Goal: Task Accomplishment & Management: Manage account settings

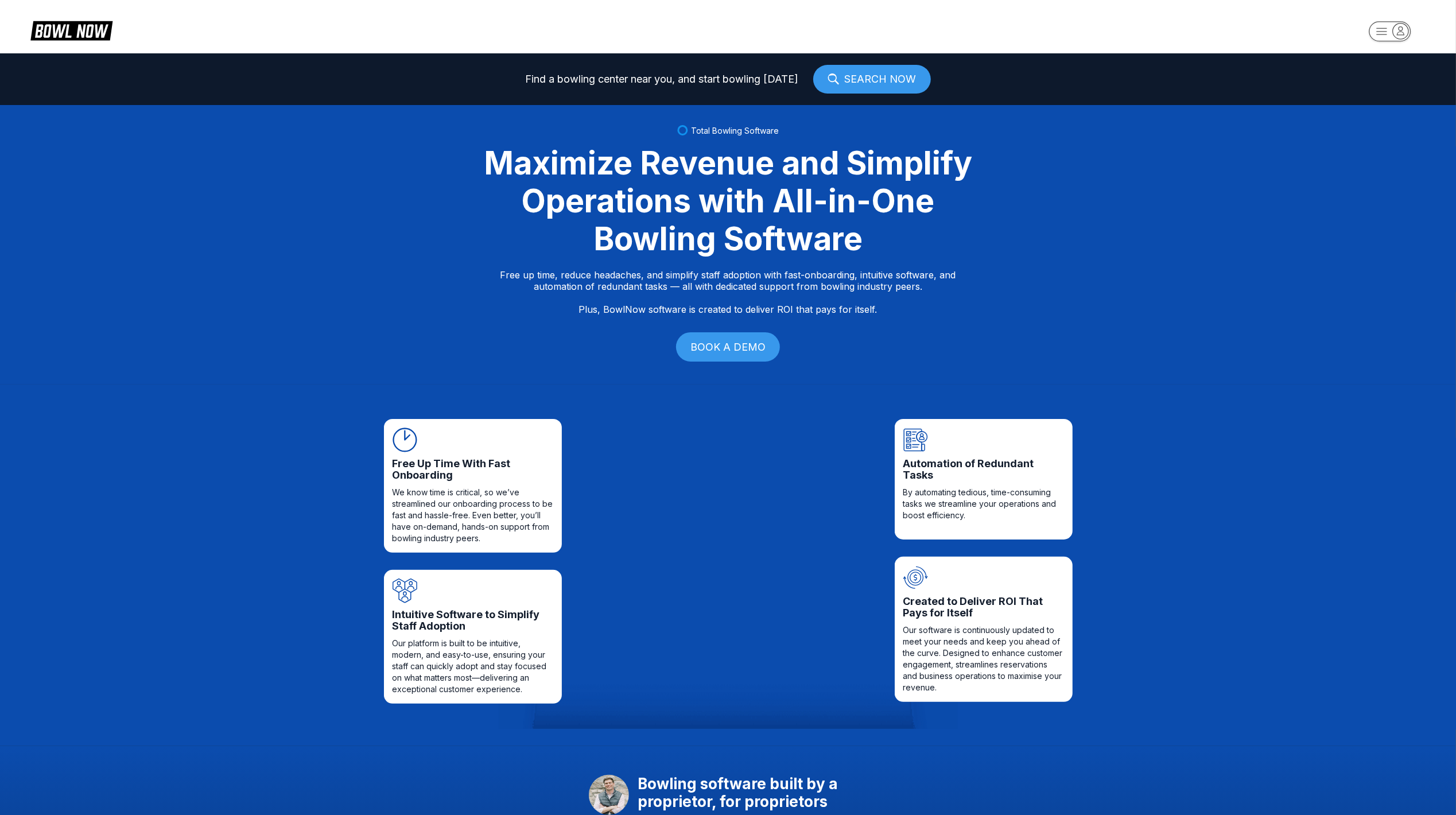
click at [1403, 36] on icon "button" at bounding box center [1401, 30] width 16 height 16
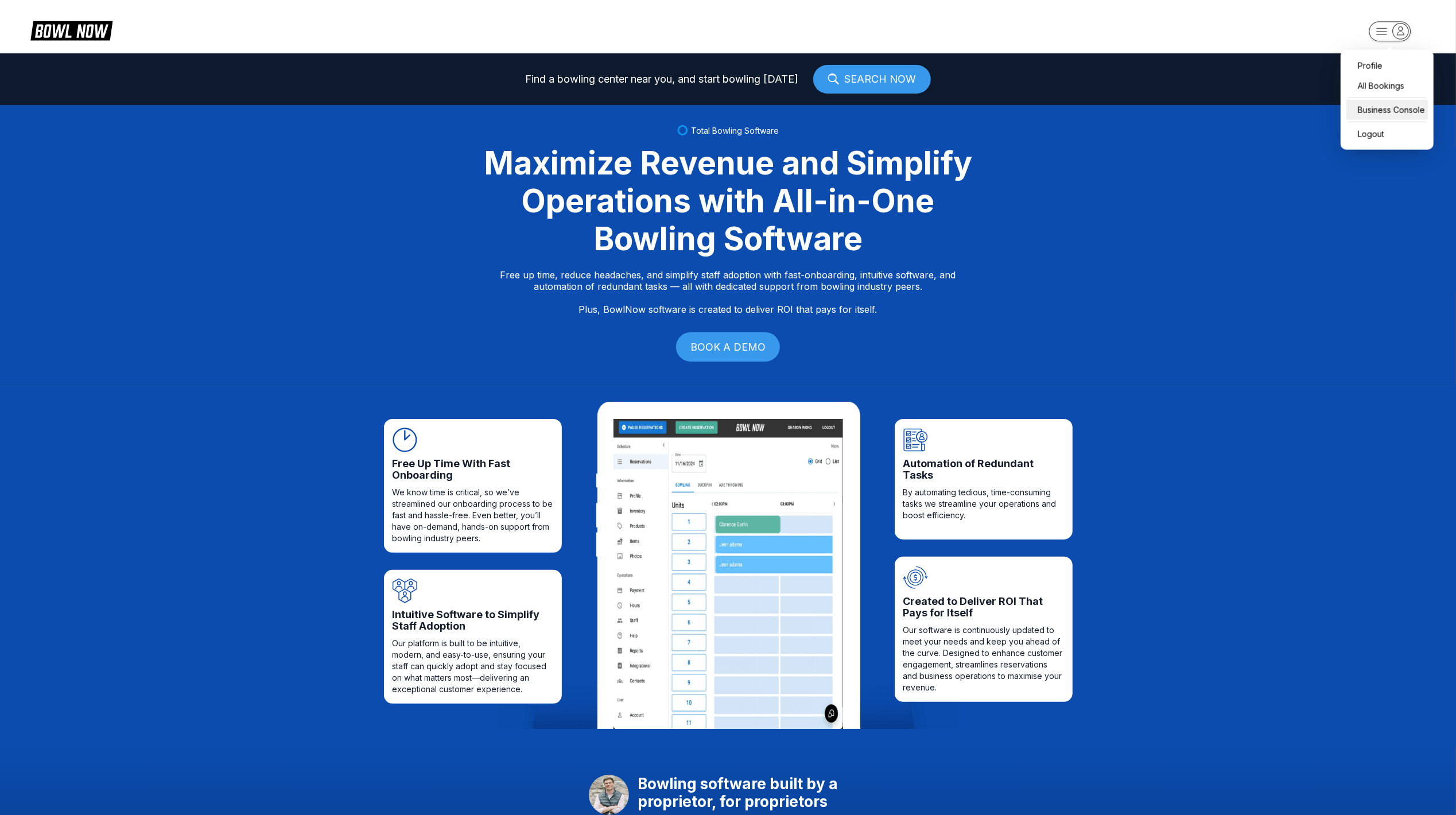
click at [1381, 114] on div "Business Console" at bounding box center [1387, 109] width 82 height 20
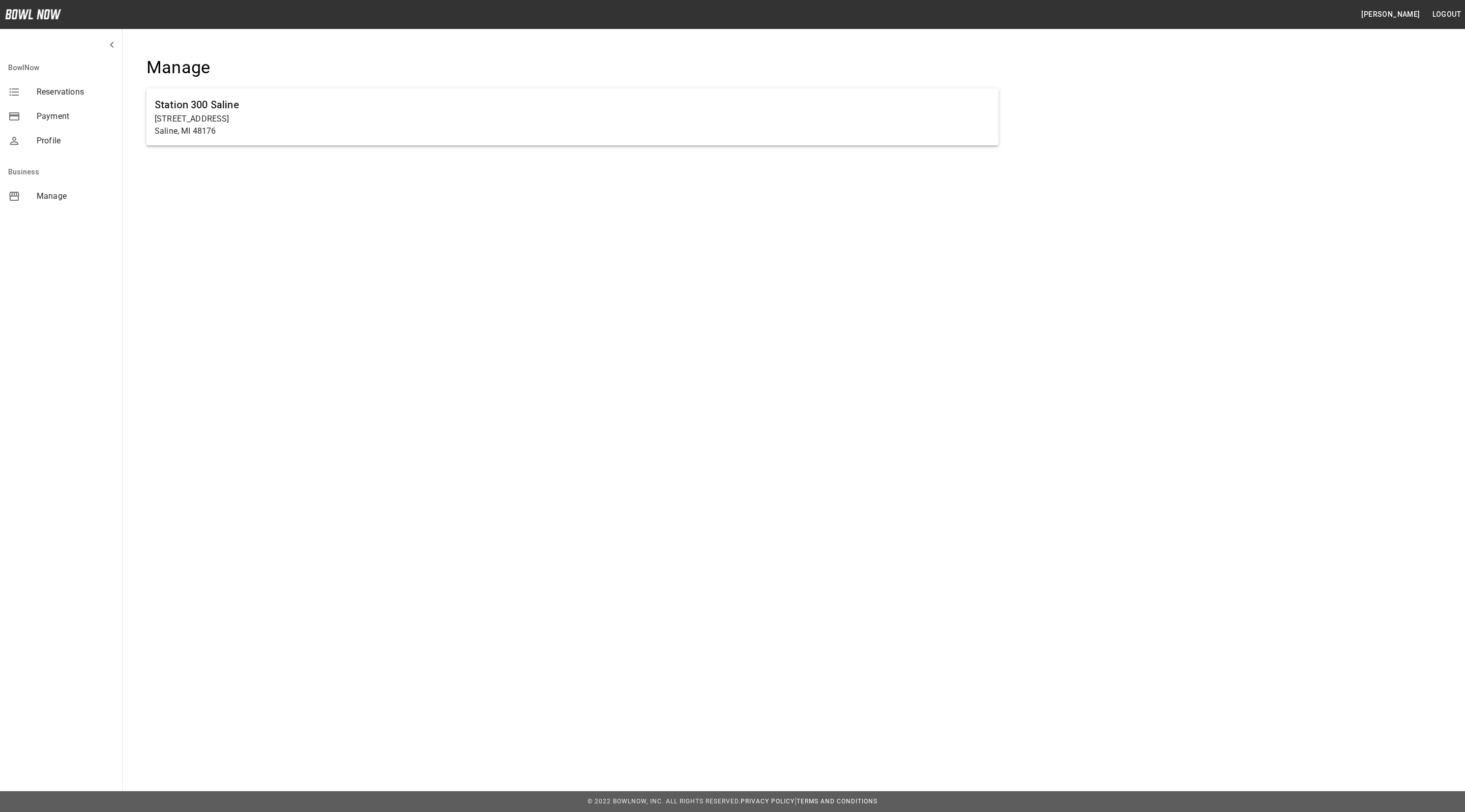
drag, startPoint x: 271, startPoint y: 103, endPoint x: 263, endPoint y: 103, distance: 8.0
click at [271, 103] on h6 "Station 300 Saline" at bounding box center [572, 104] width 835 height 16
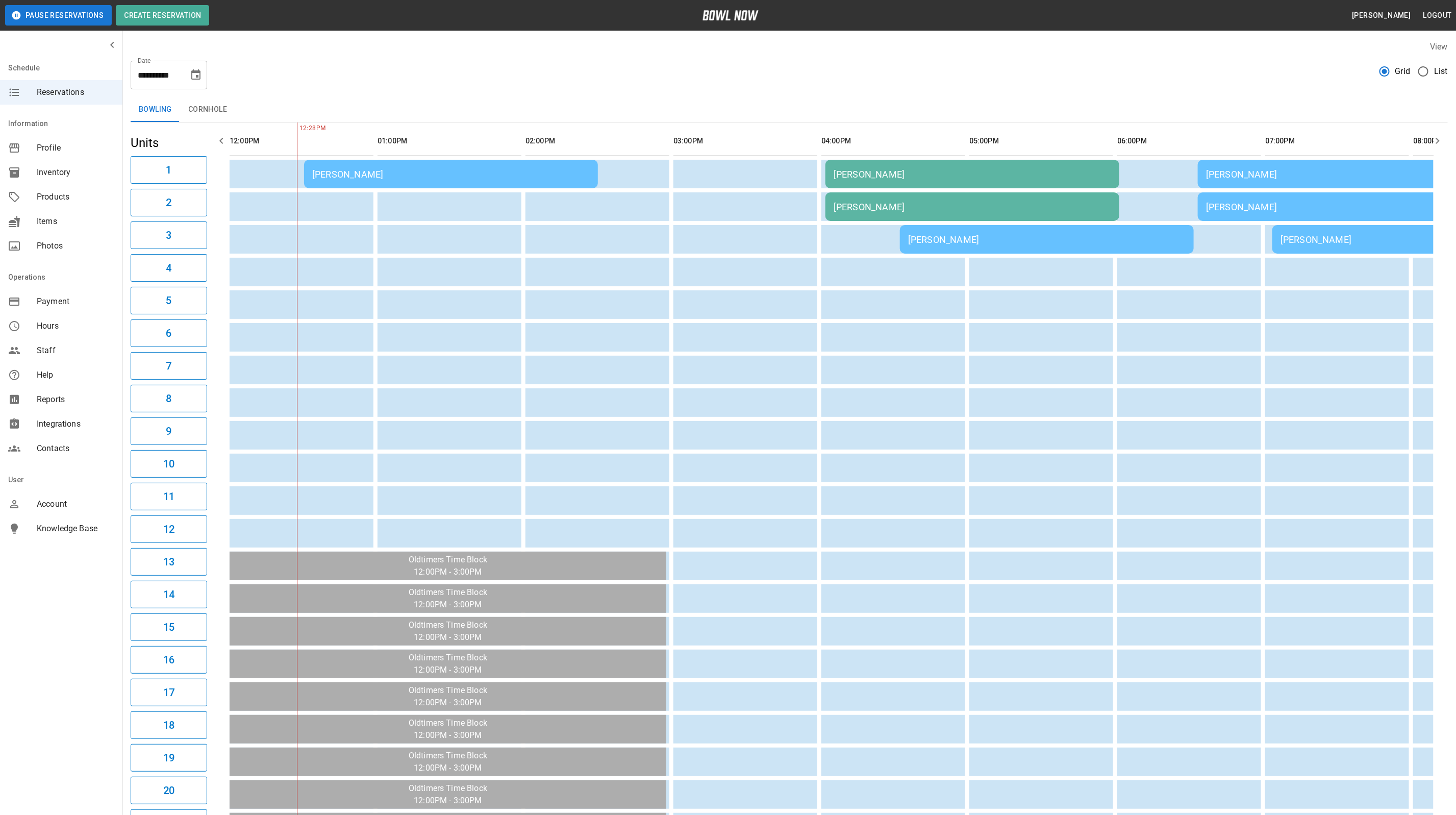
click at [338, 170] on div "[PERSON_NAME]" at bounding box center [451, 174] width 277 height 11
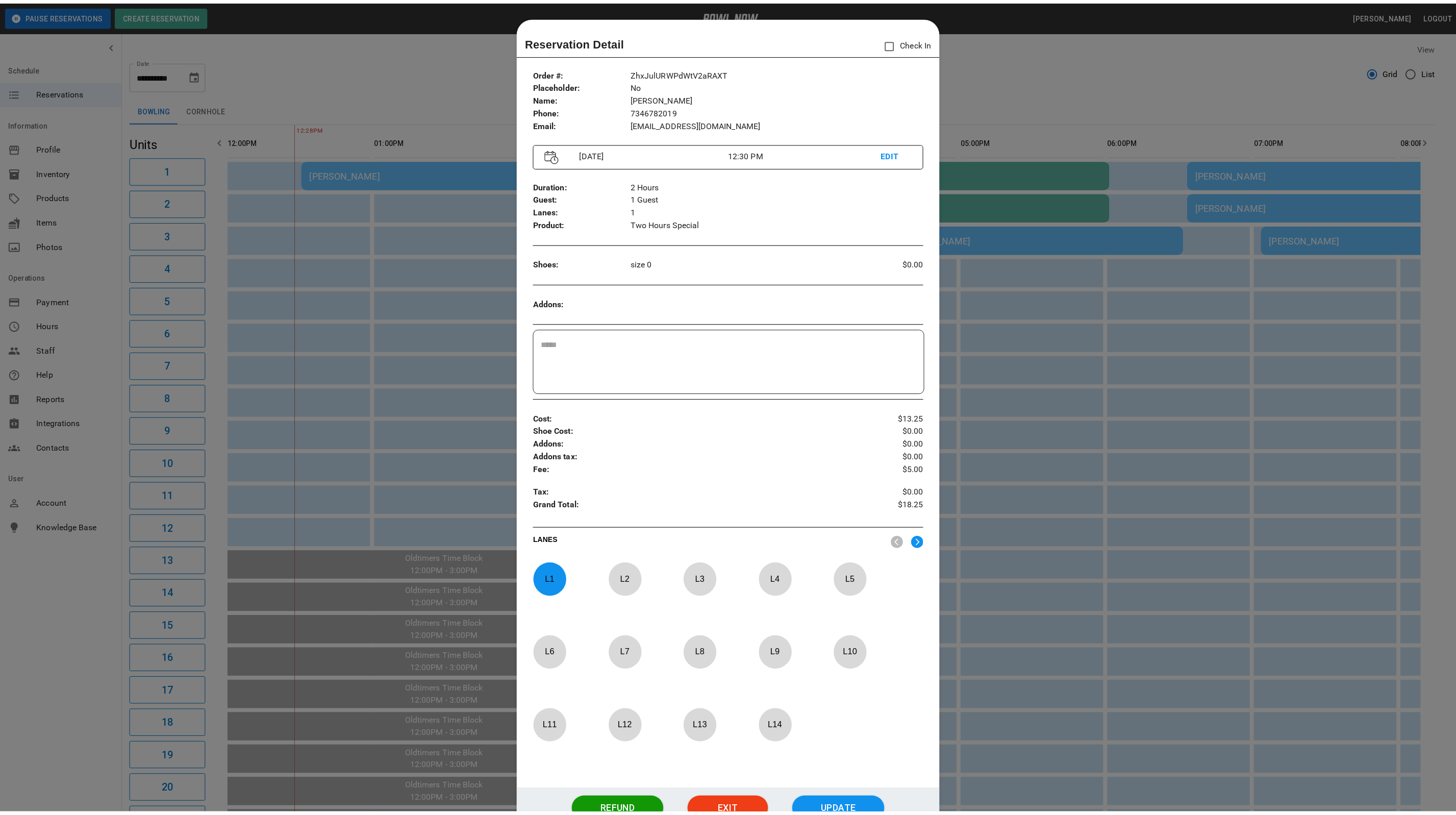
scroll to position [16, 0]
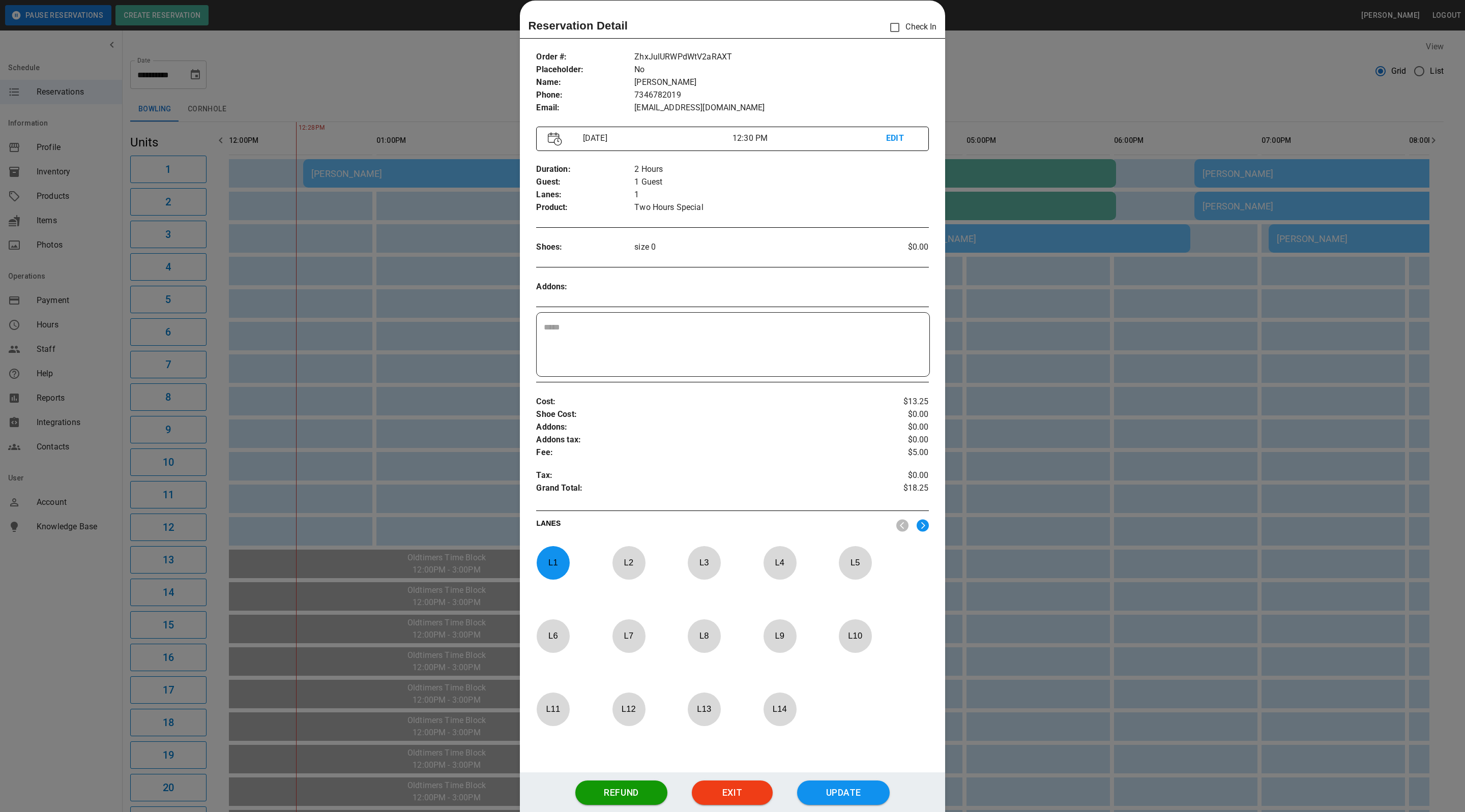
click at [1009, 88] on div at bounding box center [732, 406] width 1465 height 812
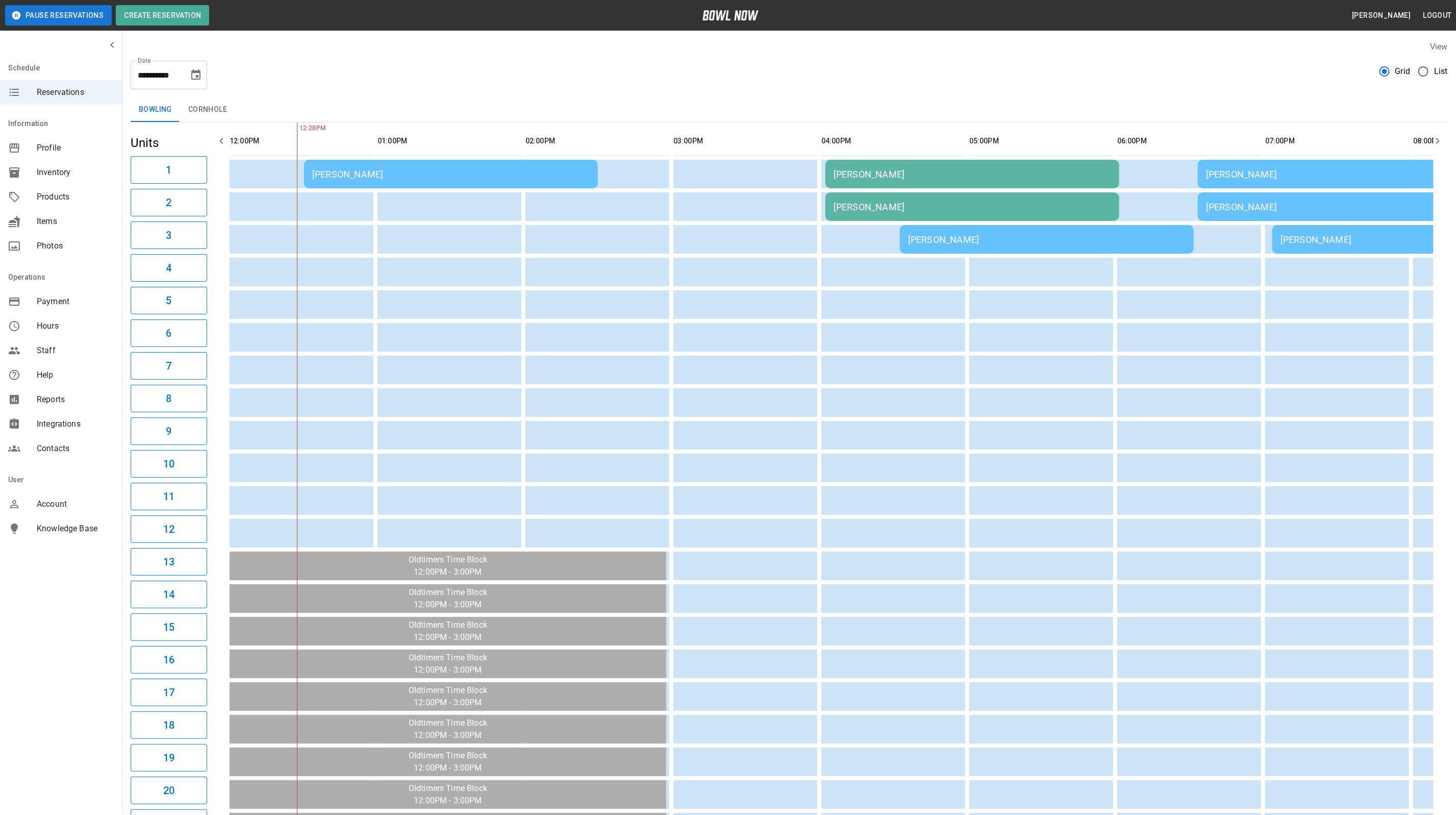
click at [192, 76] on icon "Choose date, selected date is Oct 3, 2025" at bounding box center [196, 75] width 12 height 12
click at [133, 165] on button "7" at bounding box center [136, 167] width 18 height 19
type input "**********"
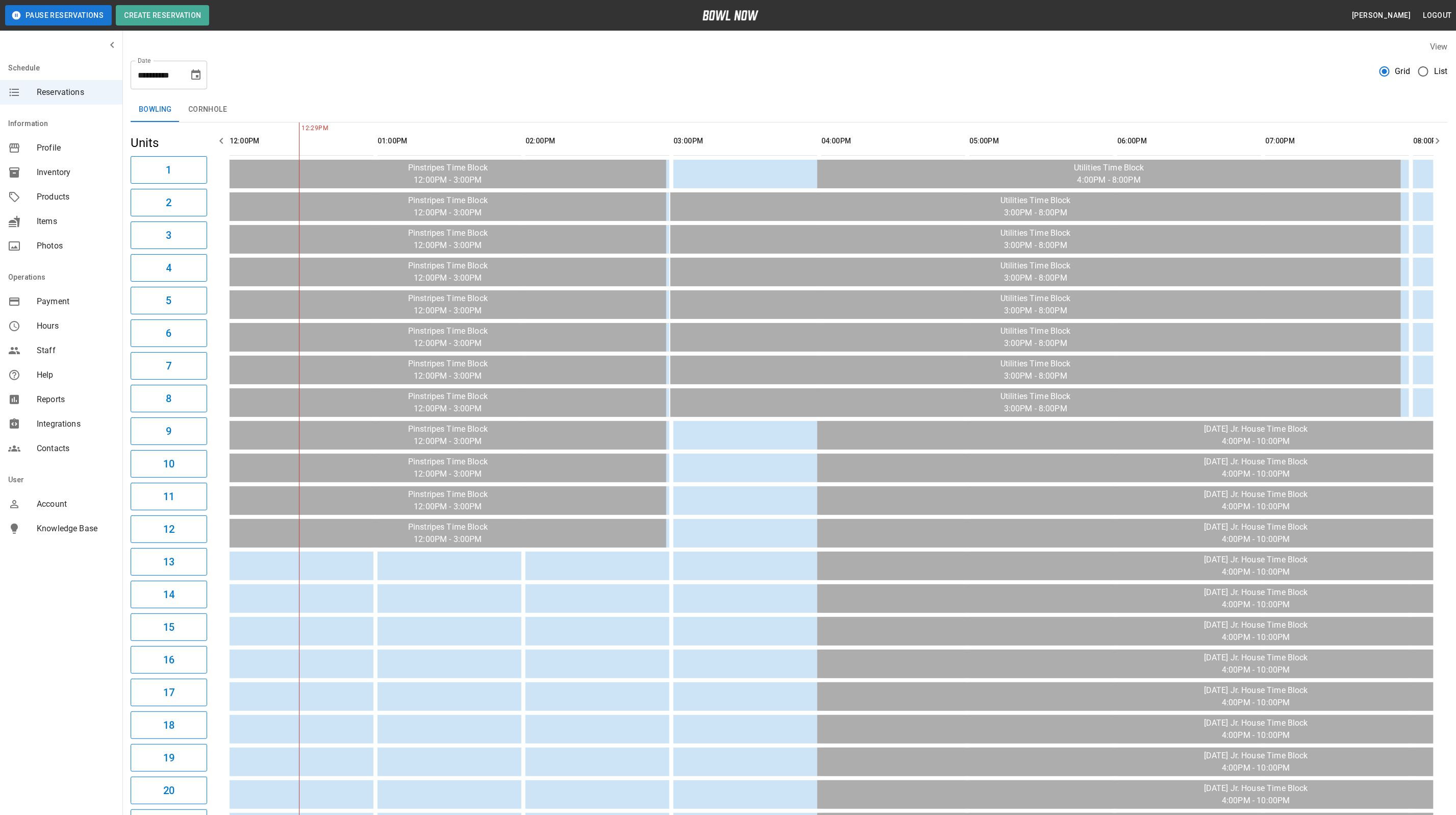
click at [71, 199] on span "Products" at bounding box center [76, 197] width 78 height 12
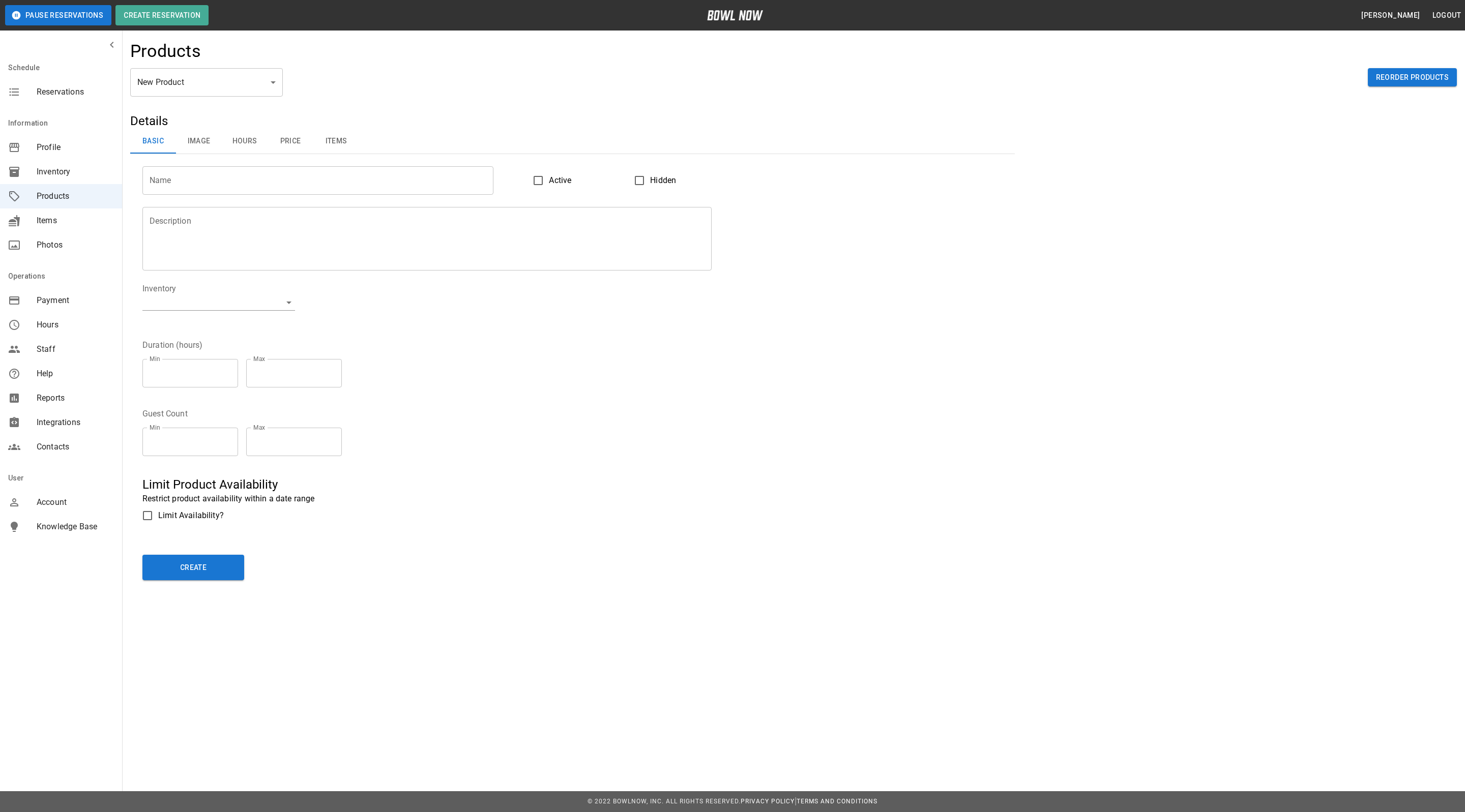
click at [345, 139] on button "Items" at bounding box center [337, 141] width 46 height 25
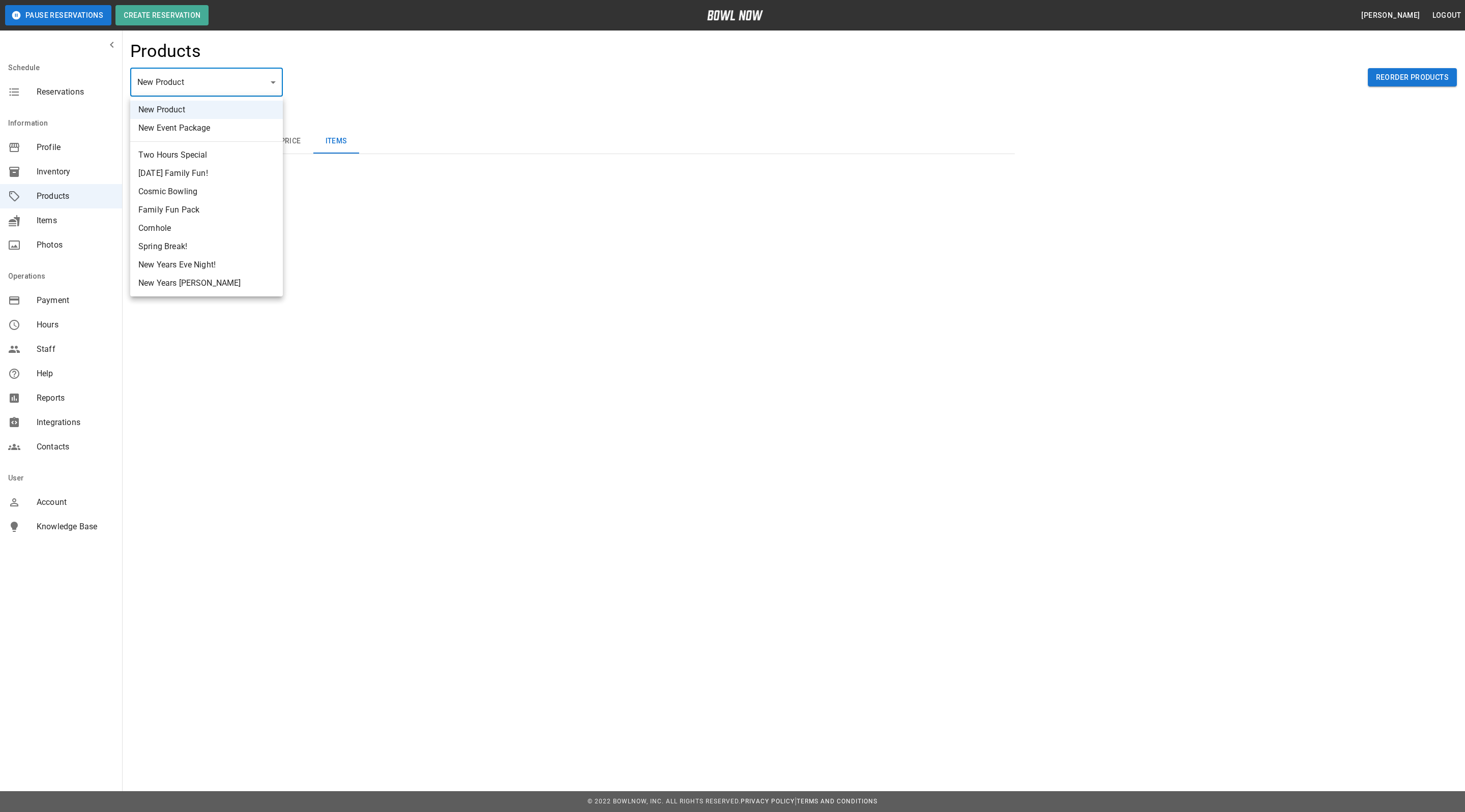
click at [371, 72] on div at bounding box center [732, 406] width 1465 height 812
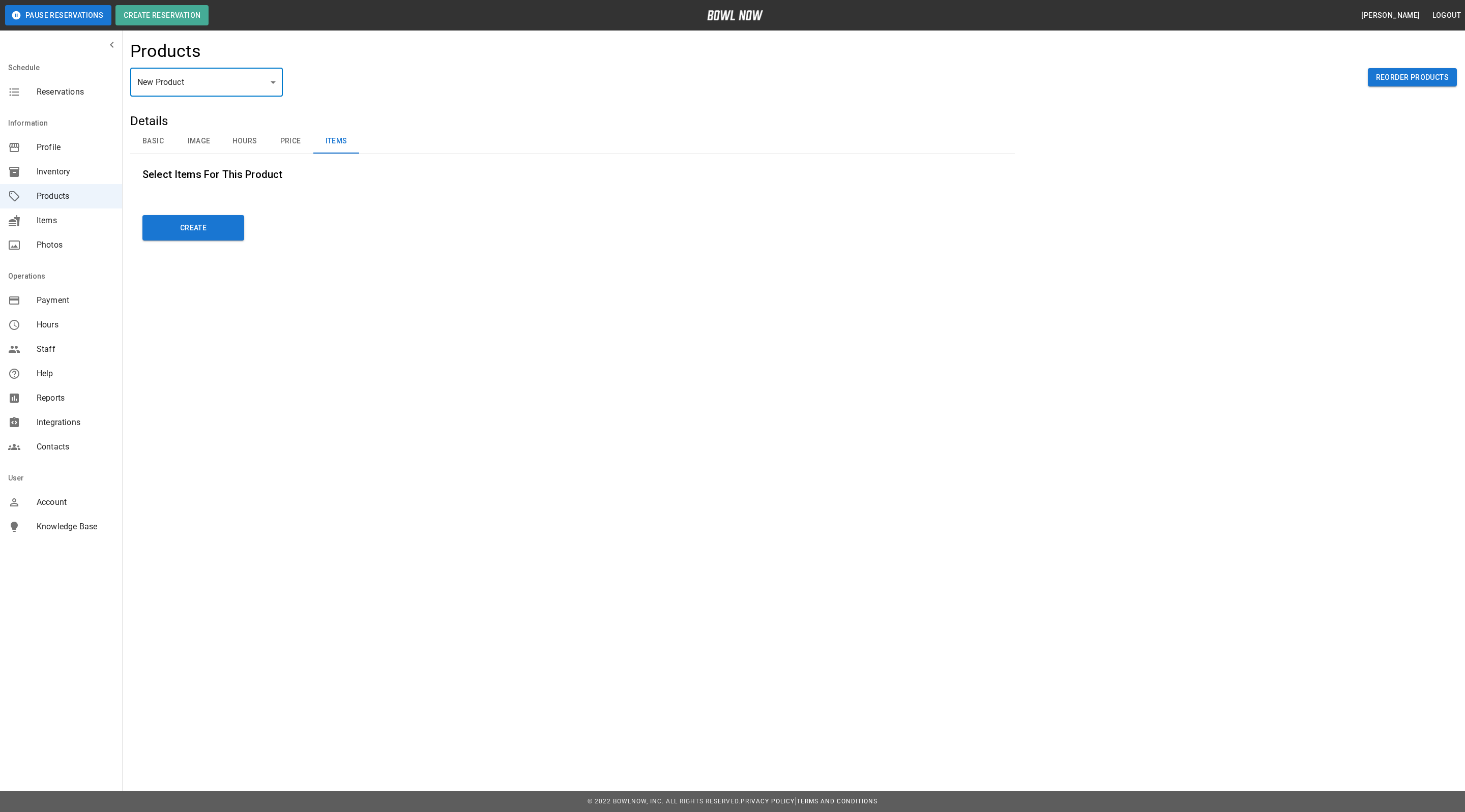
click at [88, 173] on span "Inventory" at bounding box center [75, 172] width 78 height 12
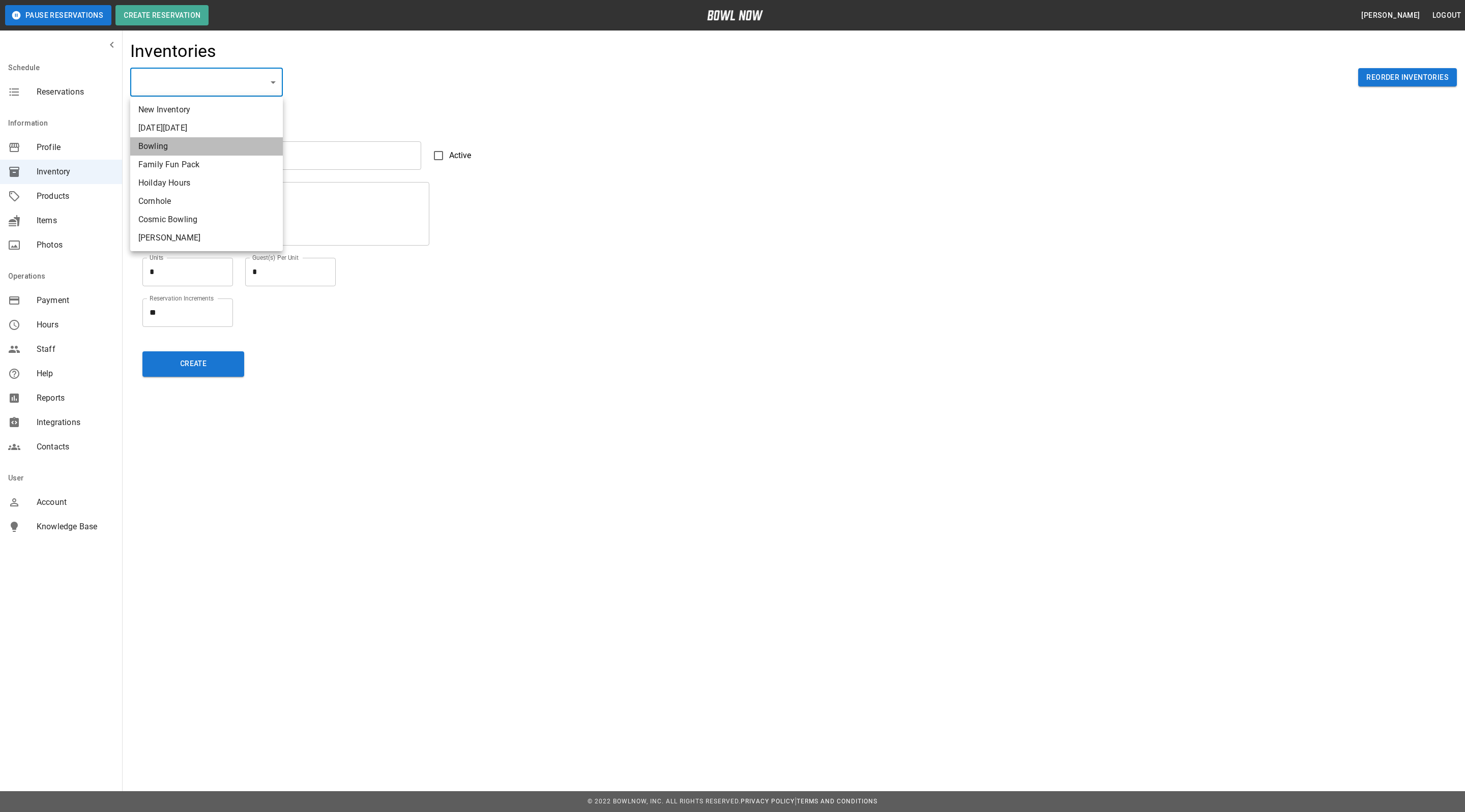
click at [189, 153] on li "Bowling" at bounding box center [206, 147] width 153 height 18
type input "**********"
type input "*******"
type textarea "**"
type textarea "*"
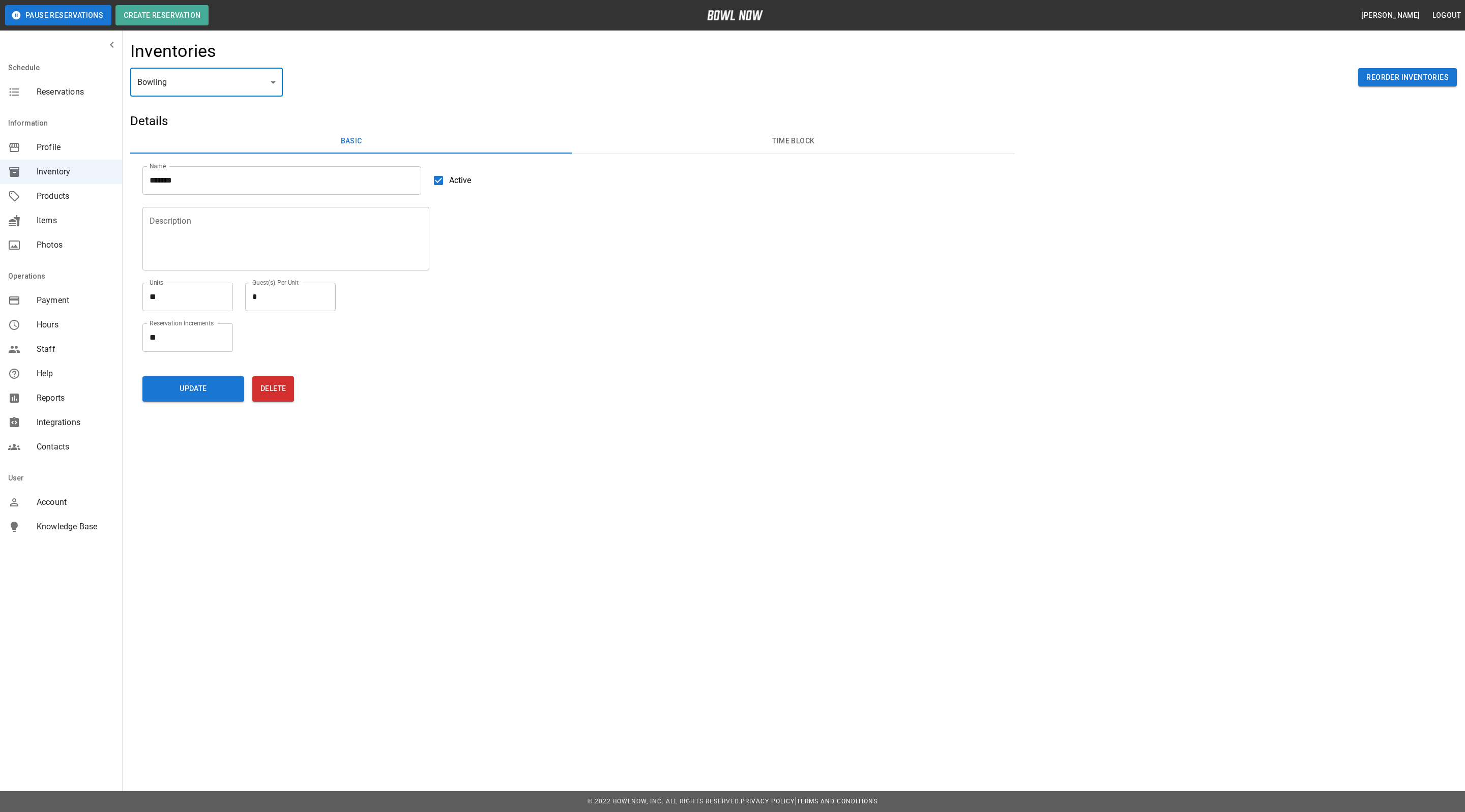
click at [772, 141] on button "Time Block" at bounding box center [793, 141] width 442 height 25
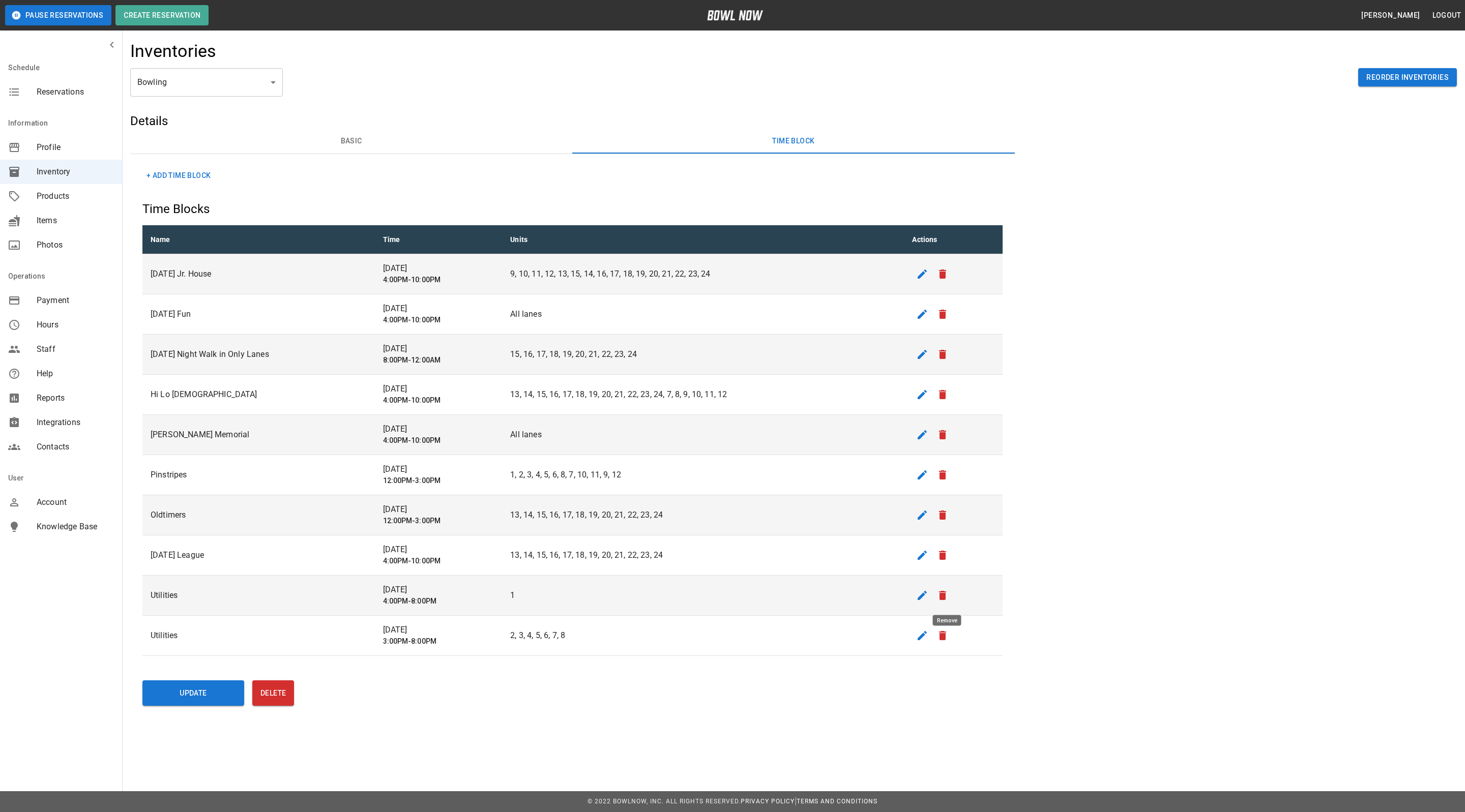
click at [946, 600] on icon "remove" at bounding box center [942, 595] width 7 height 9
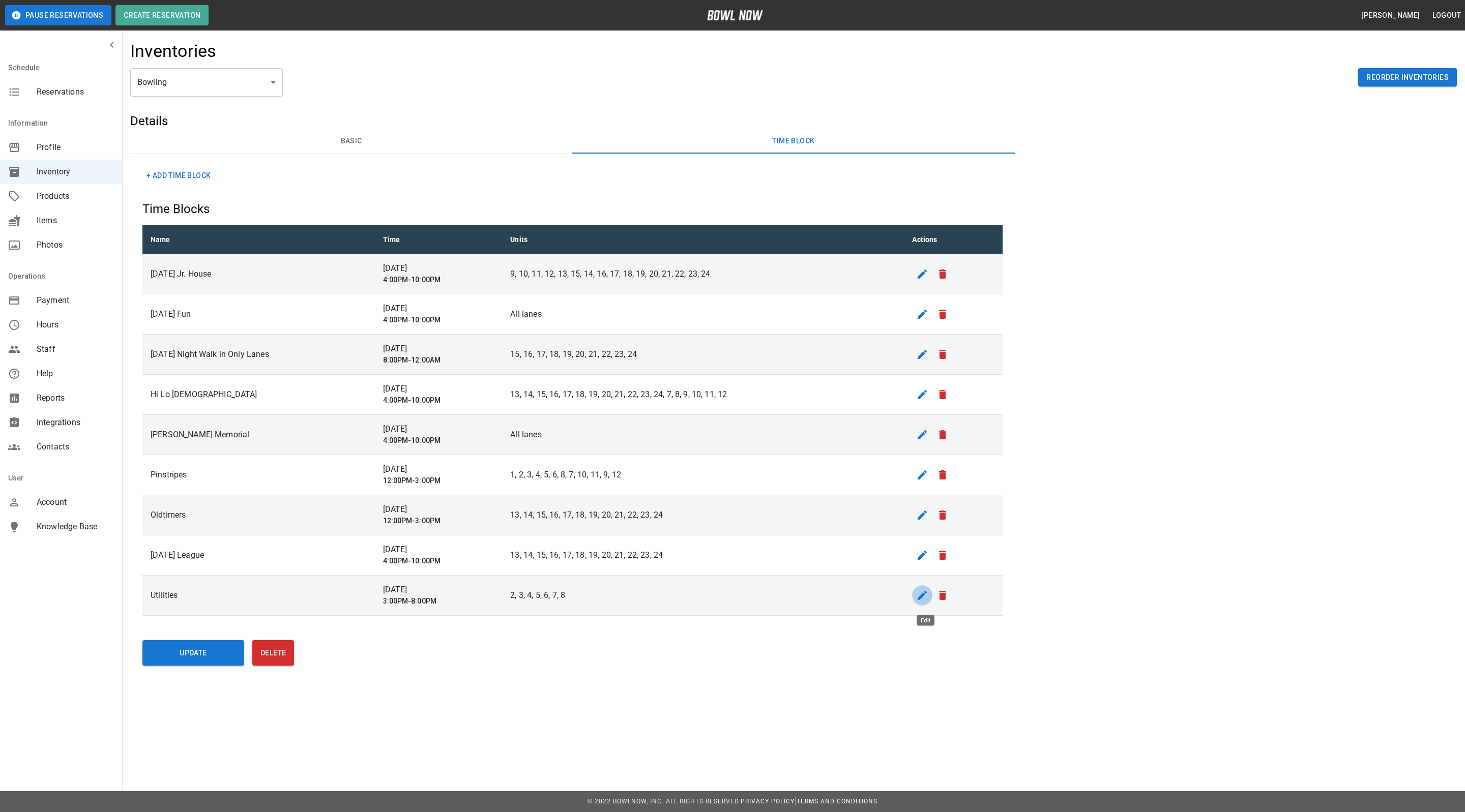
click at [919, 597] on icon "edit" at bounding box center [922, 595] width 12 height 12
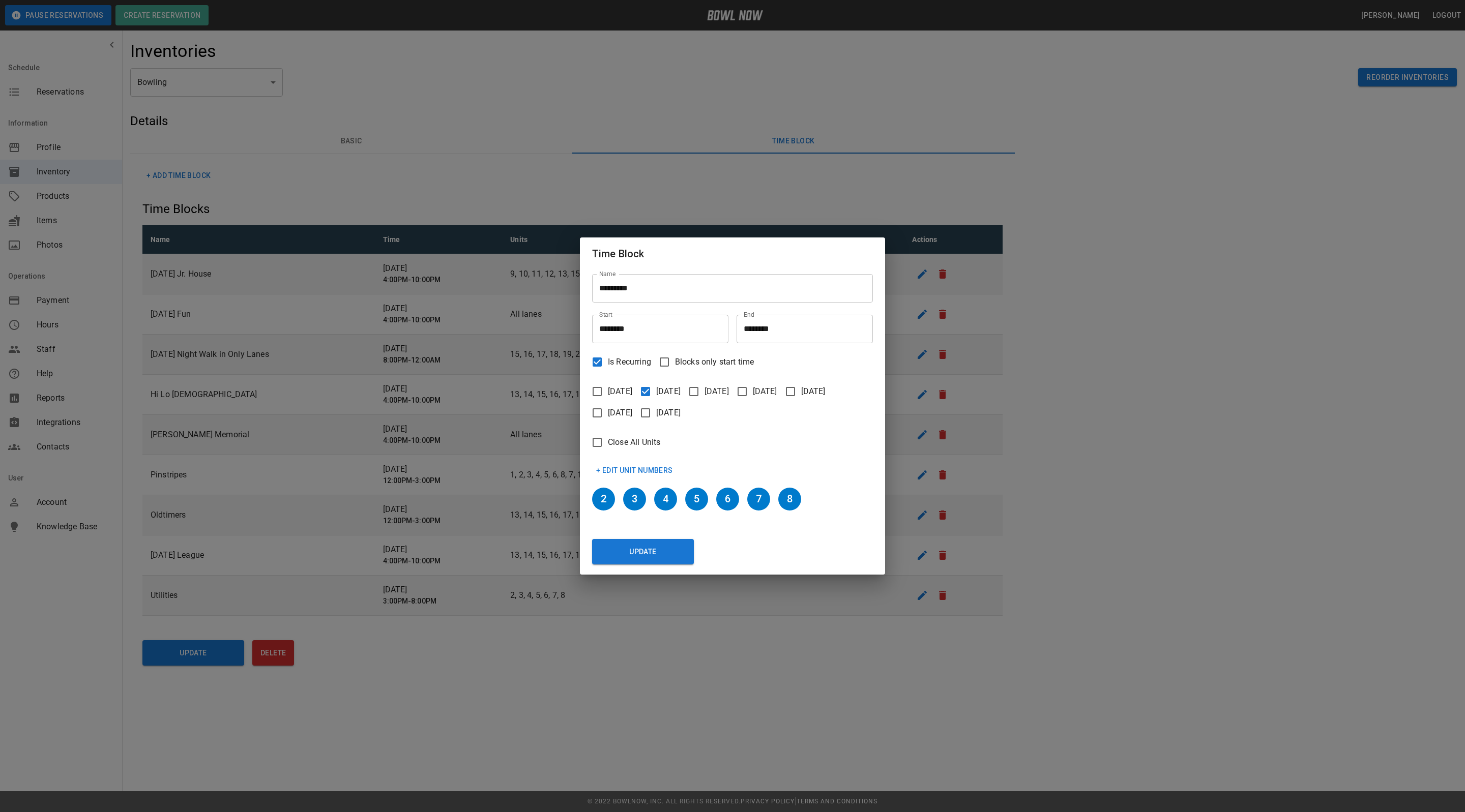
click at [667, 324] on input "********" at bounding box center [656, 329] width 129 height 28
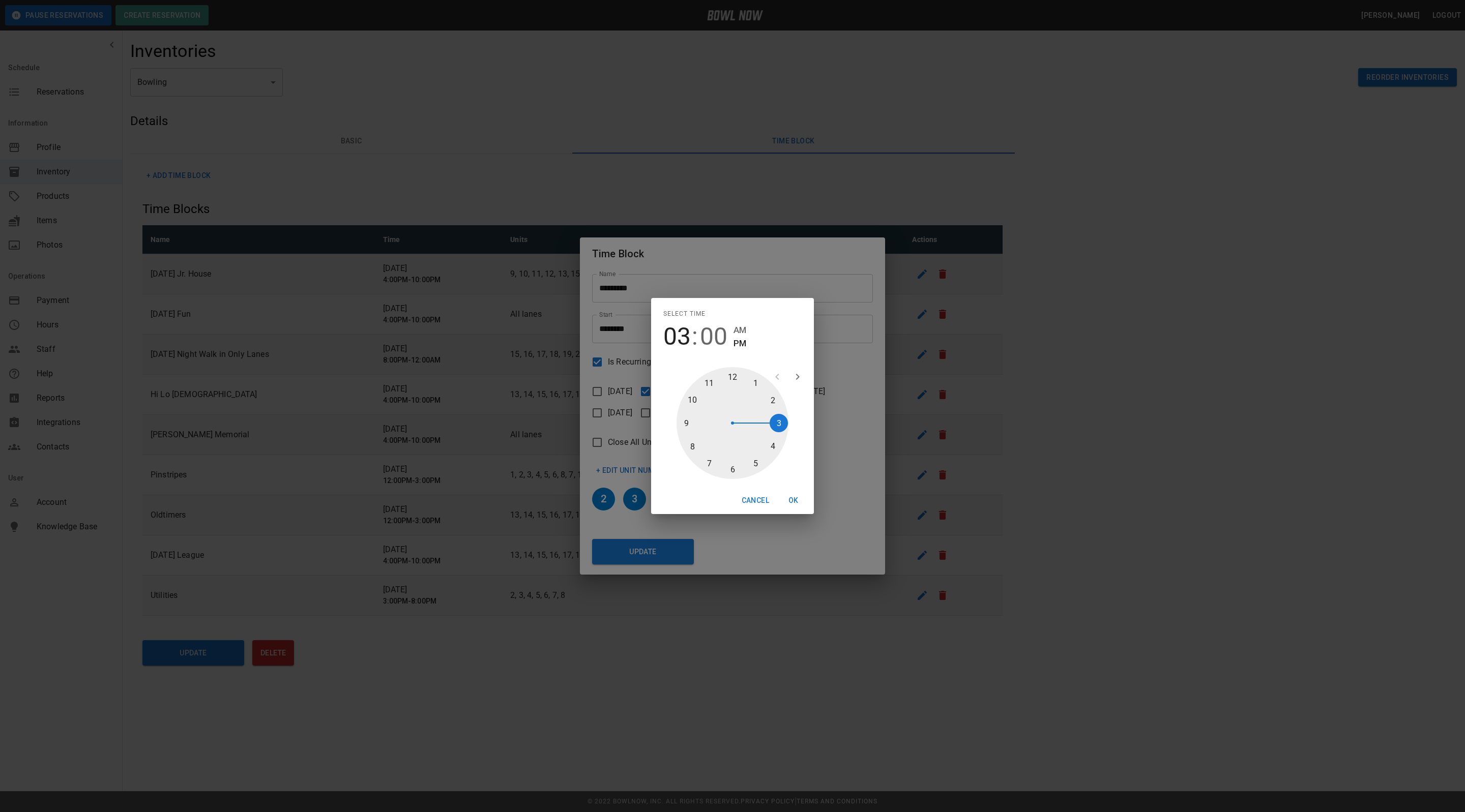
click at [893, 370] on div "Select time 03 : 00 AM PM 1 2 3 4 5 6 7 8 9 10 11 12 Cancel OK" at bounding box center [732, 406] width 1465 height 812
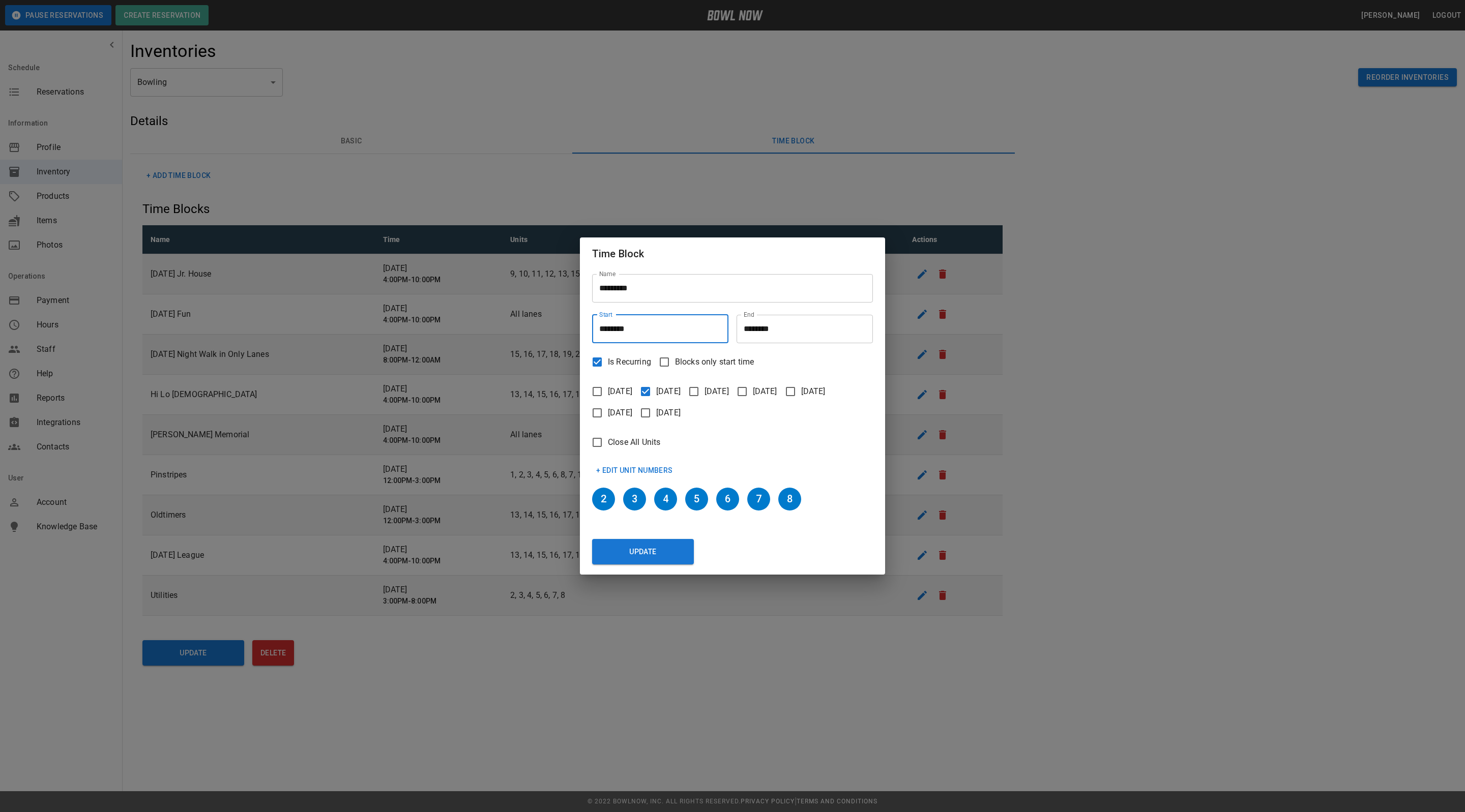
click at [637, 472] on button "+ Edit Unit Numbers" at bounding box center [634, 470] width 85 height 18
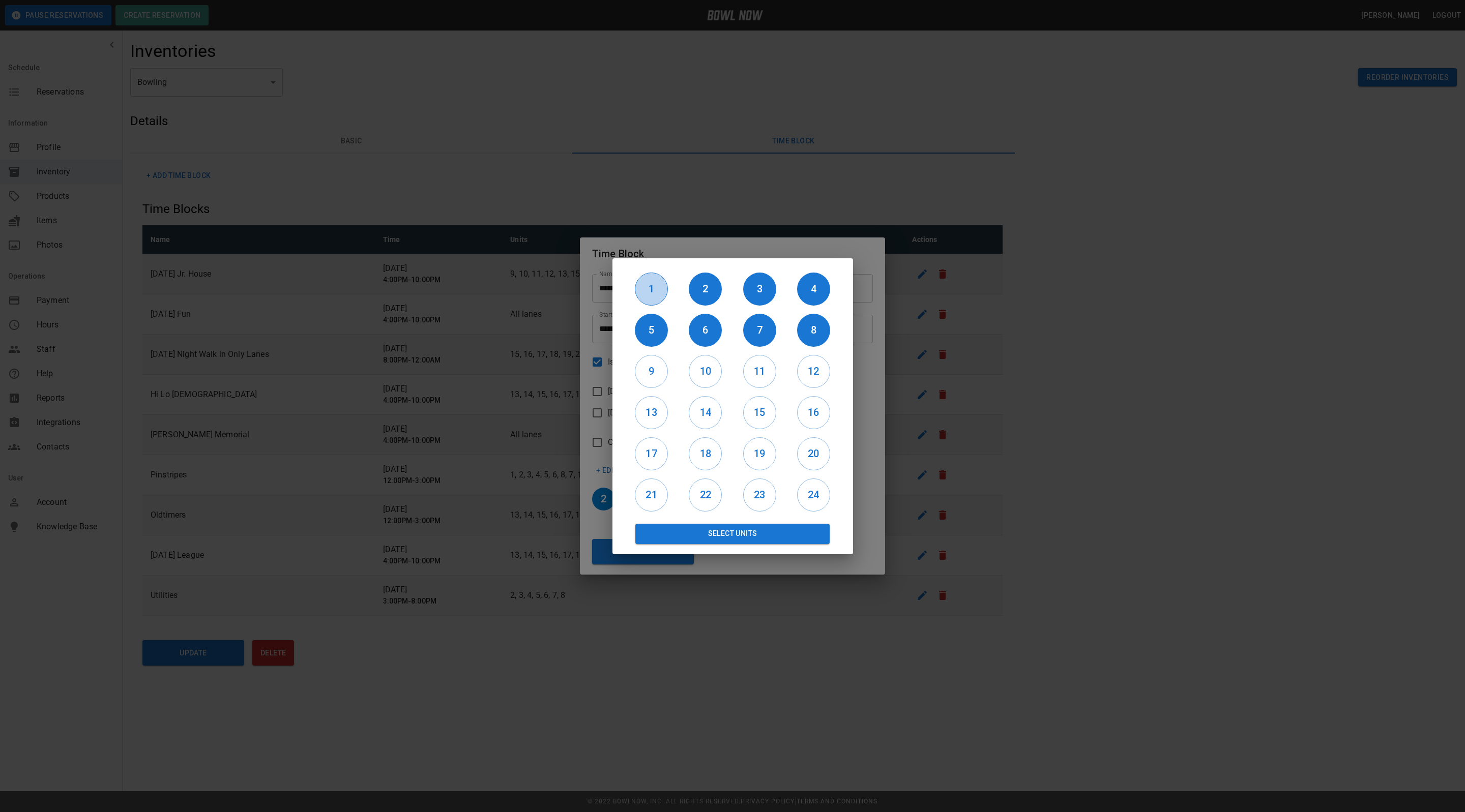
click at [644, 299] on button "1" at bounding box center [651, 289] width 33 height 33
click at [742, 527] on button "Select Units" at bounding box center [732, 534] width 194 height 20
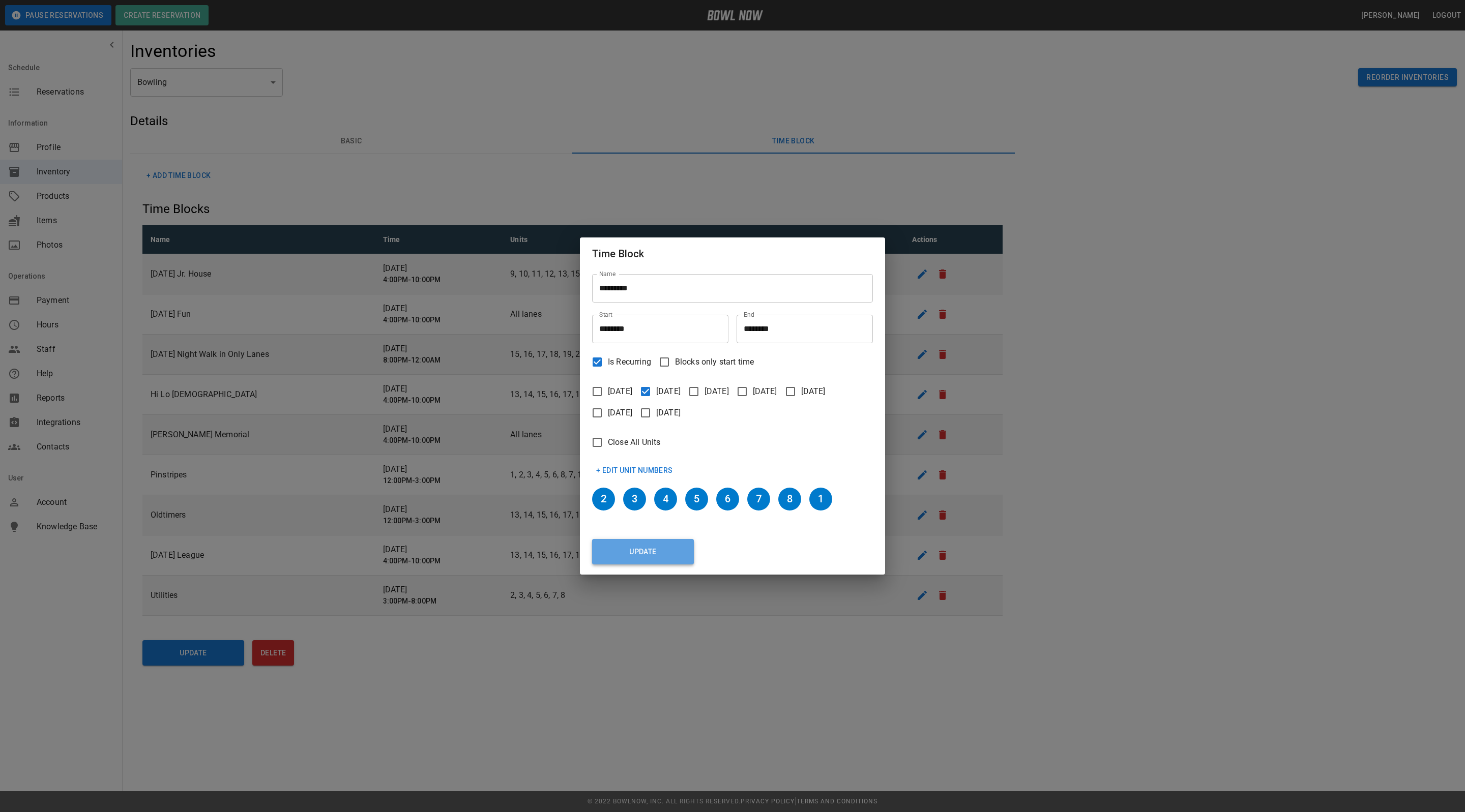
click at [648, 557] on button "Update" at bounding box center [643, 552] width 101 height 25
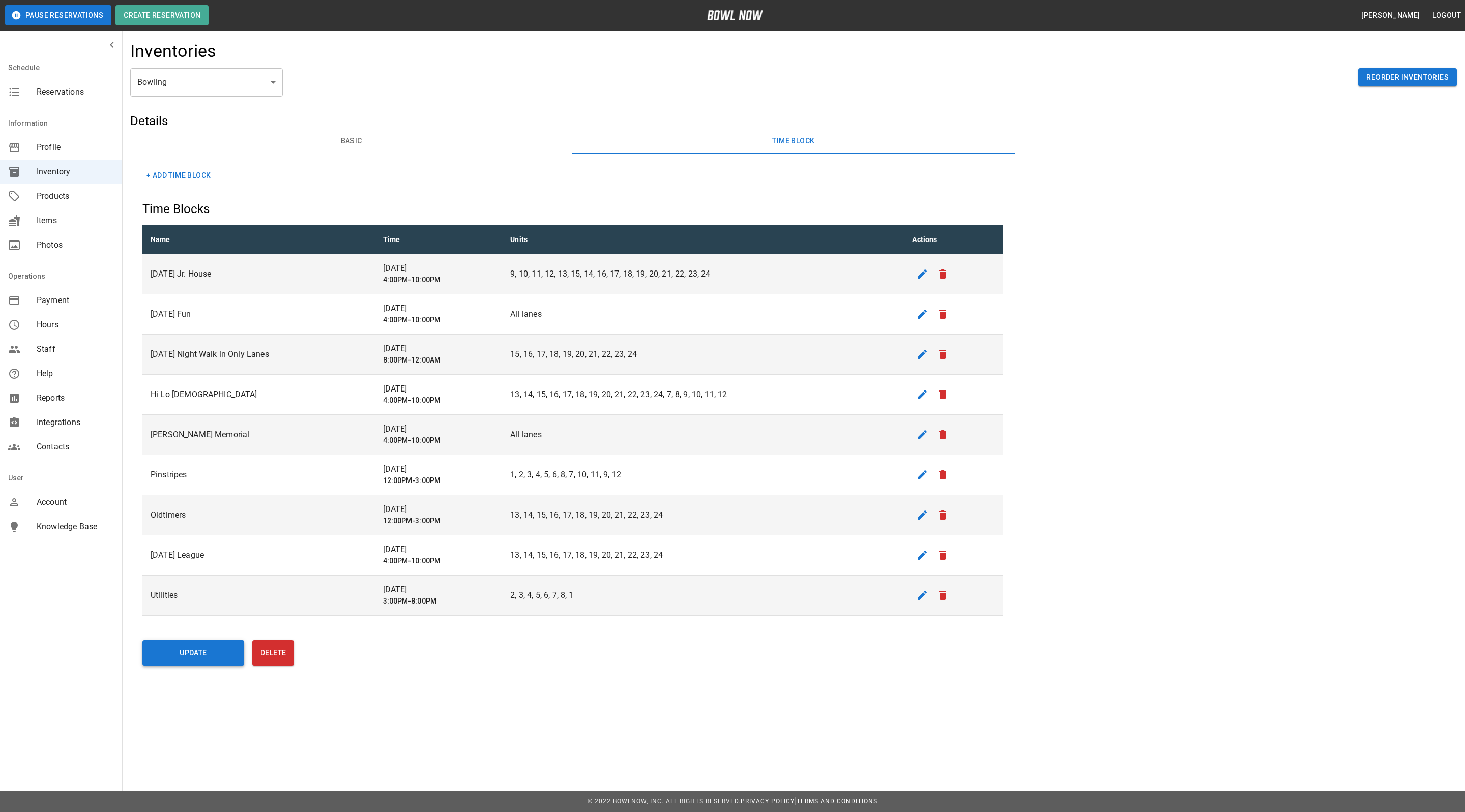
click at [223, 651] on button "Update" at bounding box center [193, 652] width 101 height 25
click at [82, 108] on nav "Schedule Reservations" at bounding box center [61, 81] width 122 height 53
click at [78, 102] on div "Reservations" at bounding box center [61, 92] width 122 height 25
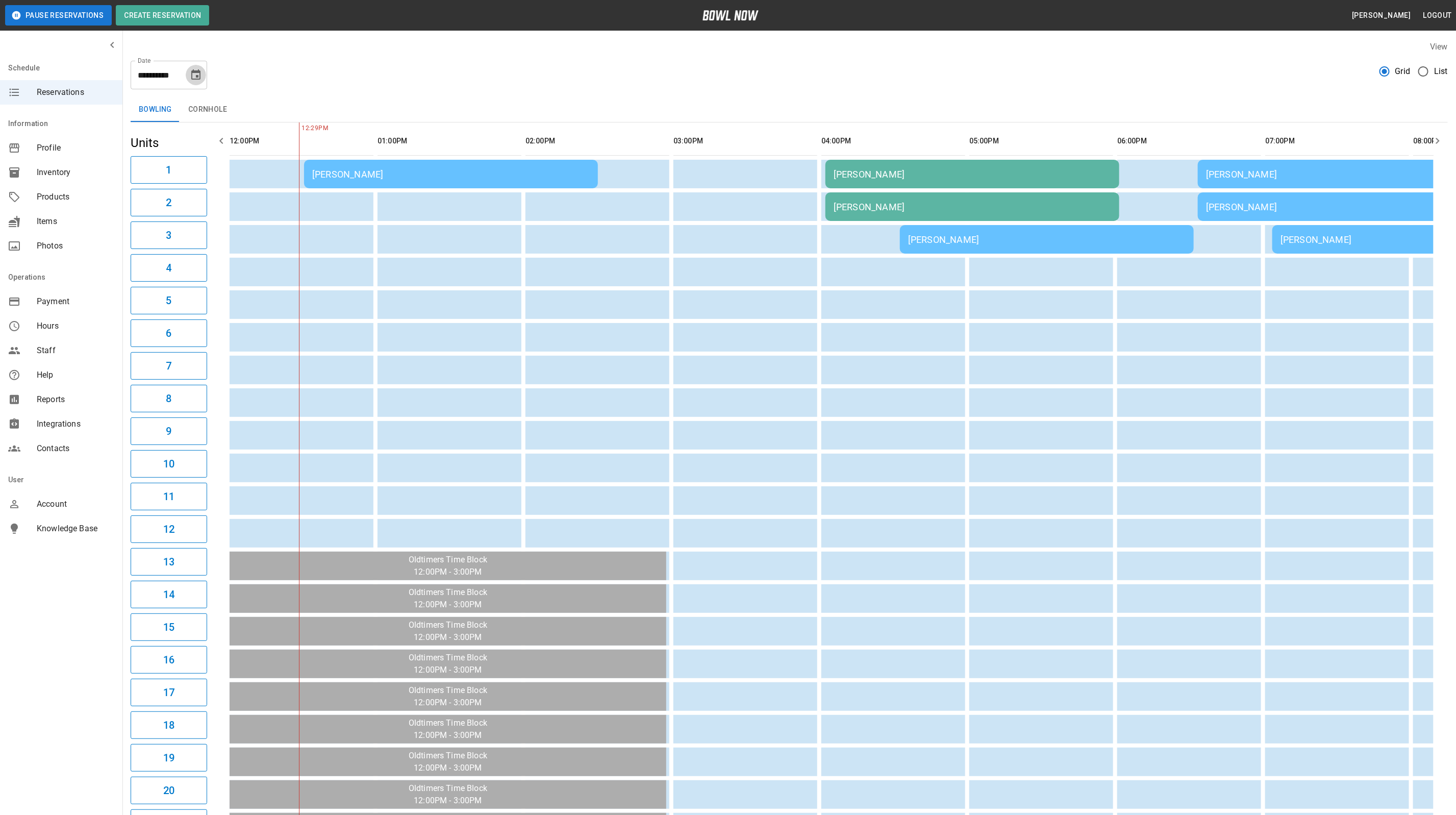
click at [201, 80] on icon "Choose date, selected date is Oct 3, 2025" at bounding box center [196, 75] width 12 height 12
click at [132, 163] on button "7" at bounding box center [136, 167] width 18 height 19
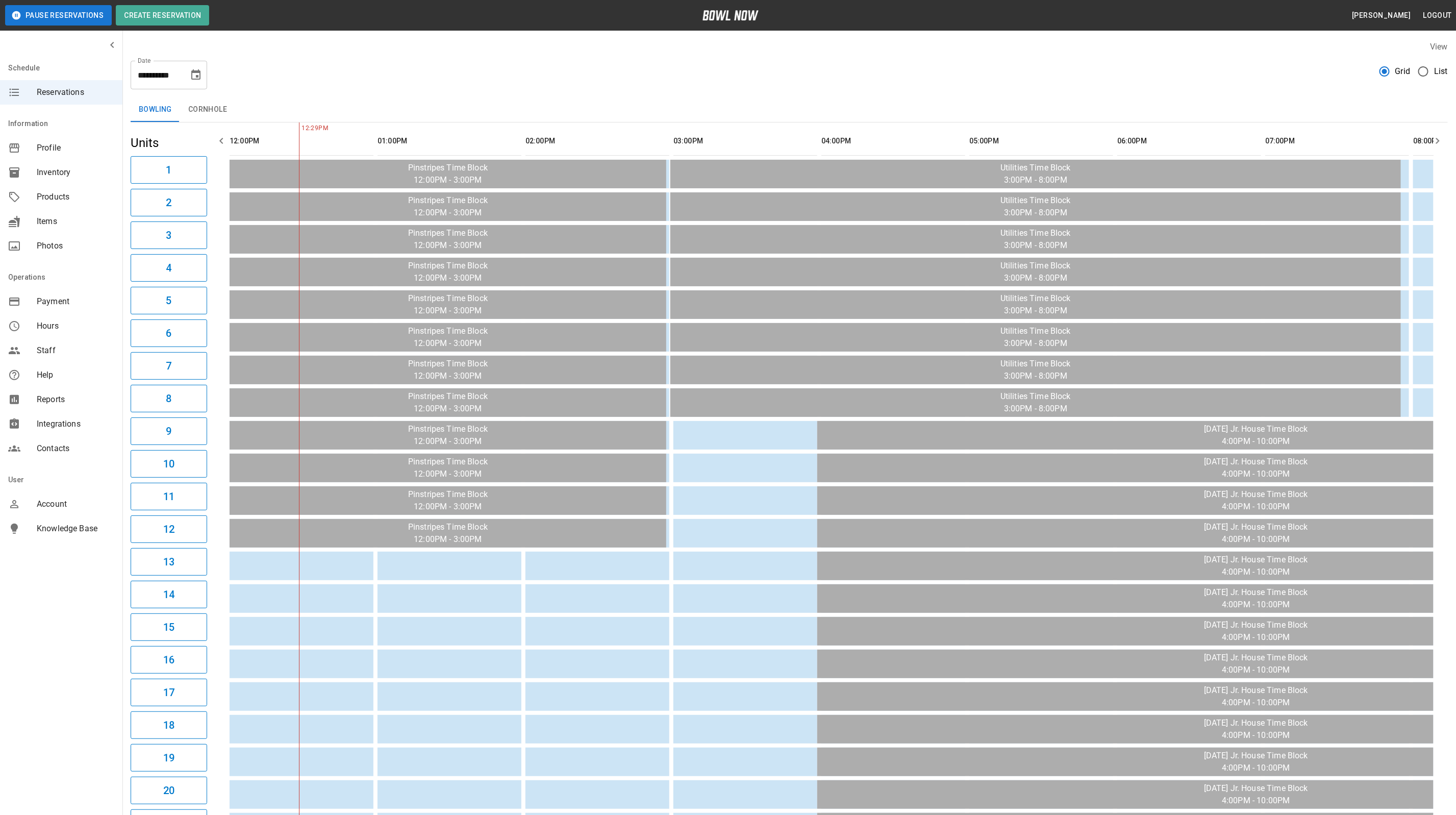
click at [207, 71] on div "**********" at bounding box center [168, 75] width 76 height 29
click at [190, 74] on icon "Choose date, selected date is Oct 7, 2025" at bounding box center [196, 75] width 12 height 12
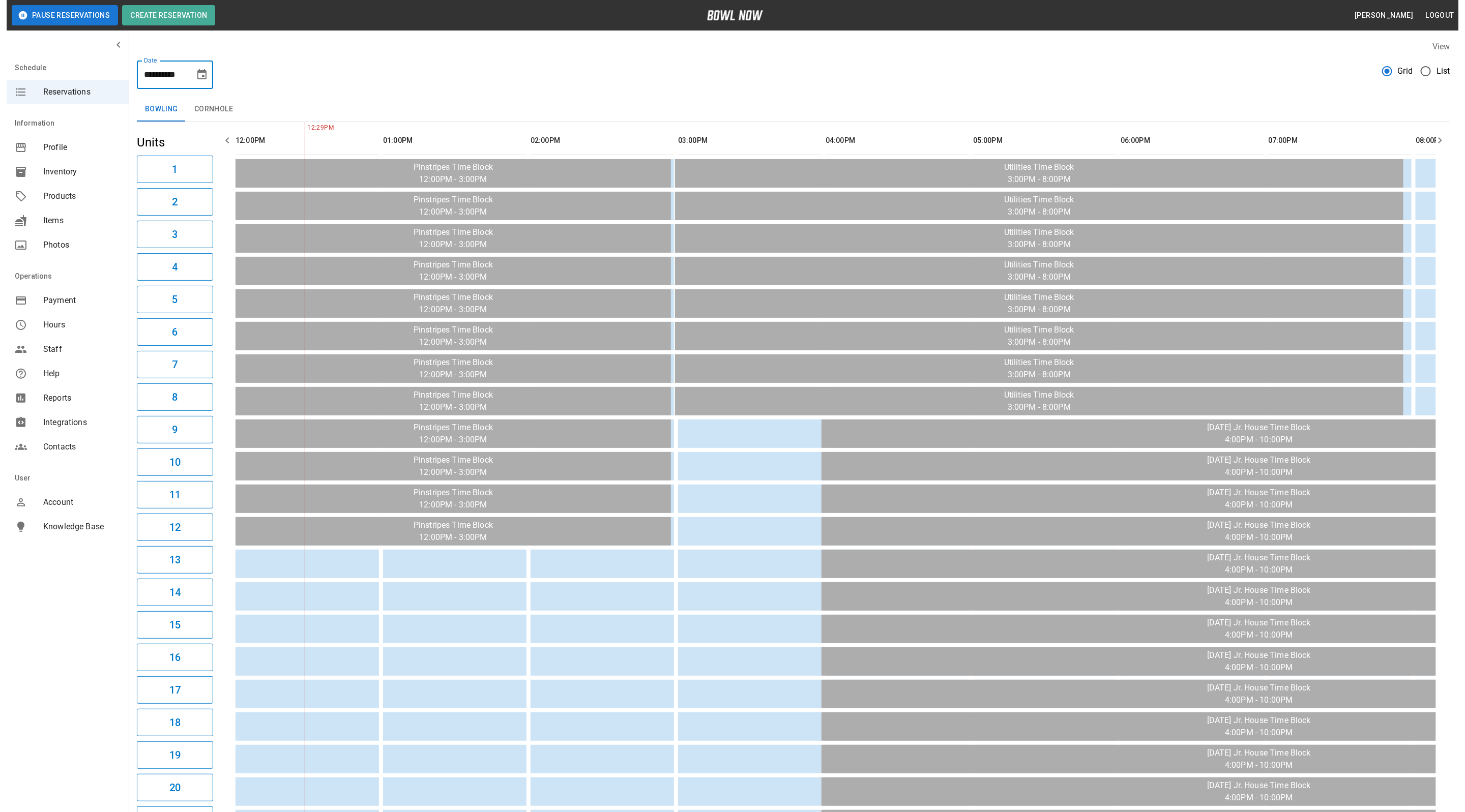
scroll to position [0, 0]
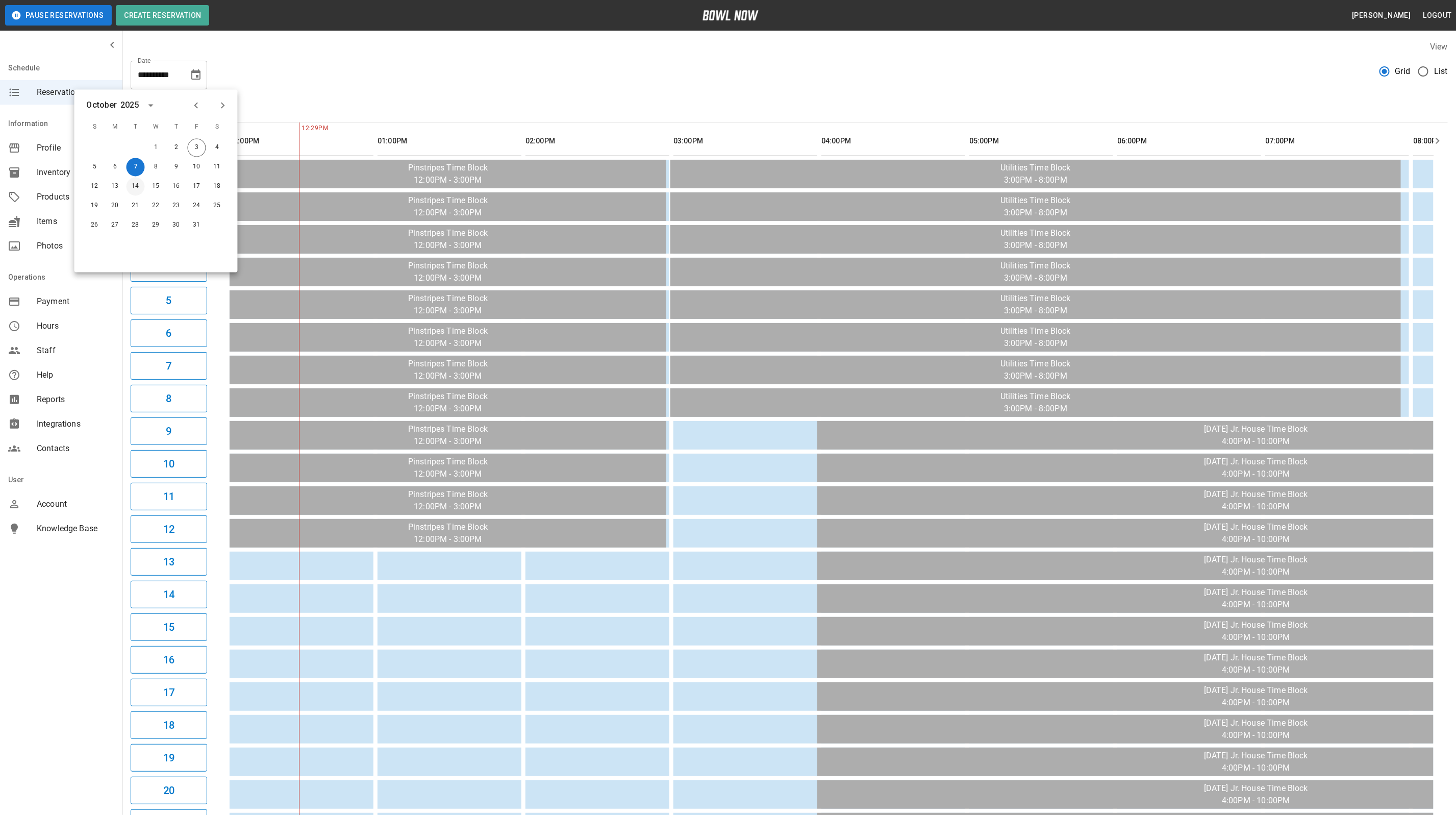
click at [135, 187] on button "14" at bounding box center [136, 187] width 18 height 19
click at [197, 71] on icon "Choose date, selected date is Oct 14, 2025" at bounding box center [196, 74] width 9 height 10
click at [192, 153] on button "3" at bounding box center [197, 148] width 18 height 19
type input "**********"
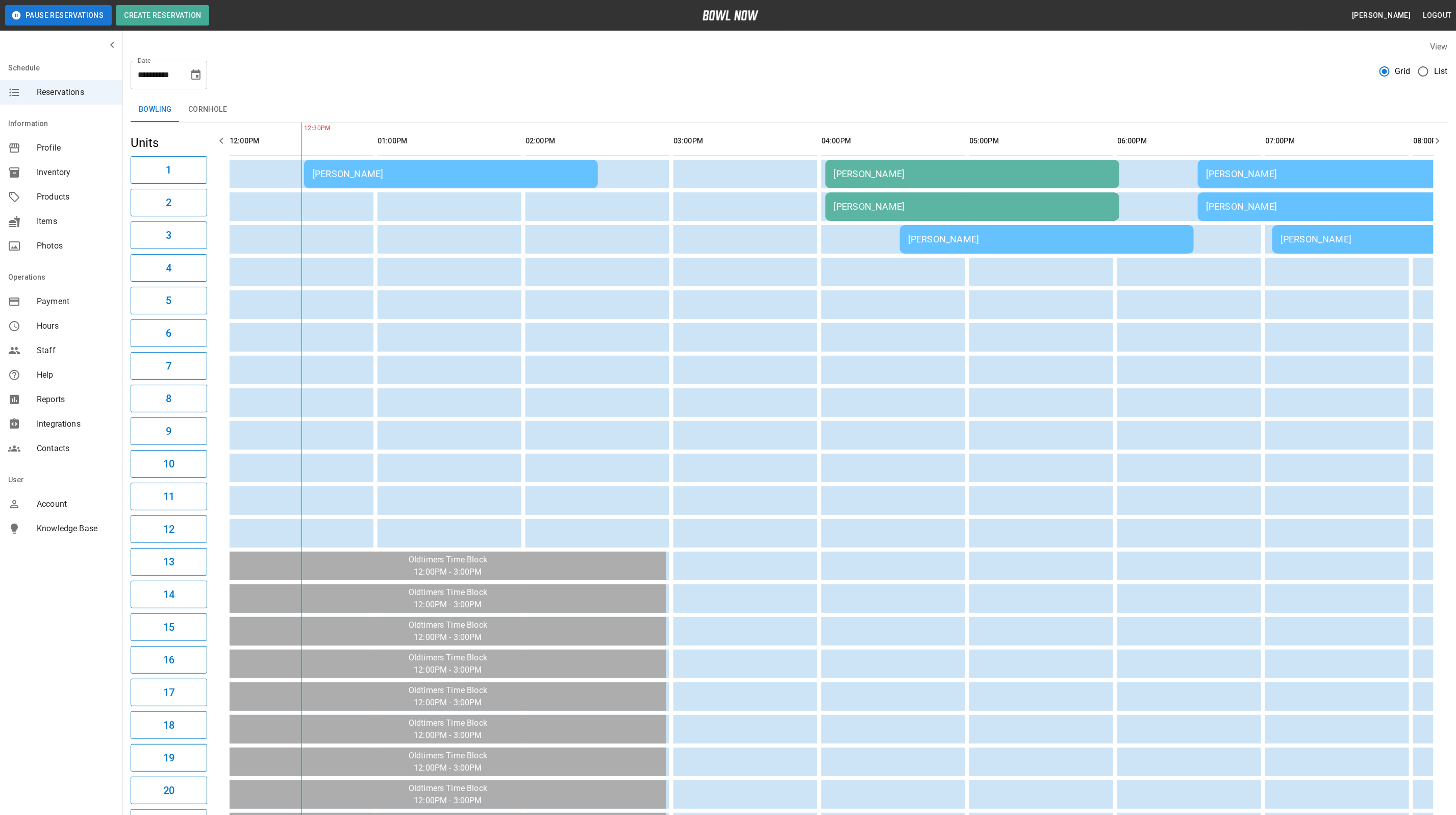
click at [409, 170] on div "[PERSON_NAME]" at bounding box center [451, 173] width 277 height 11
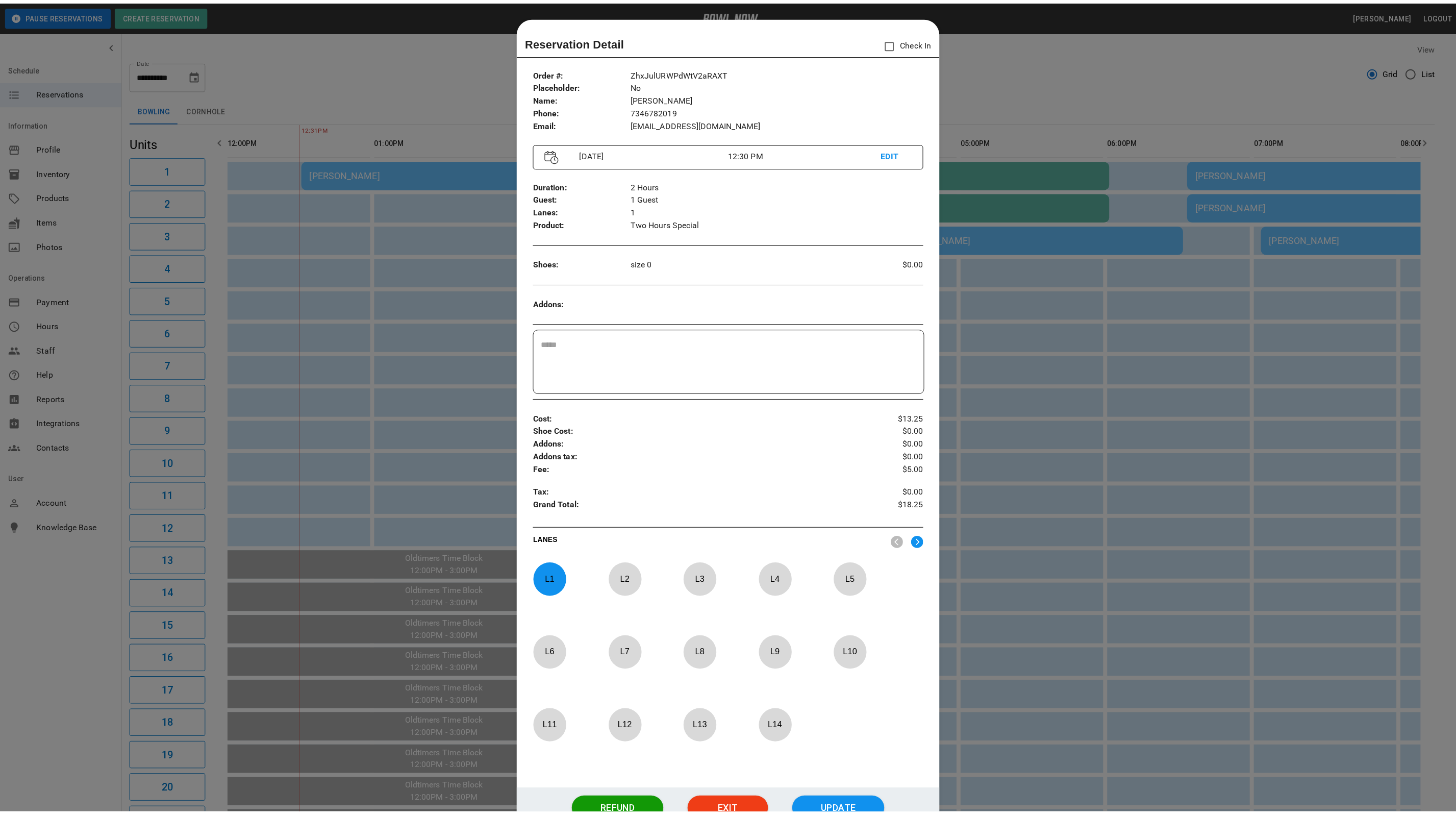
scroll to position [16, 0]
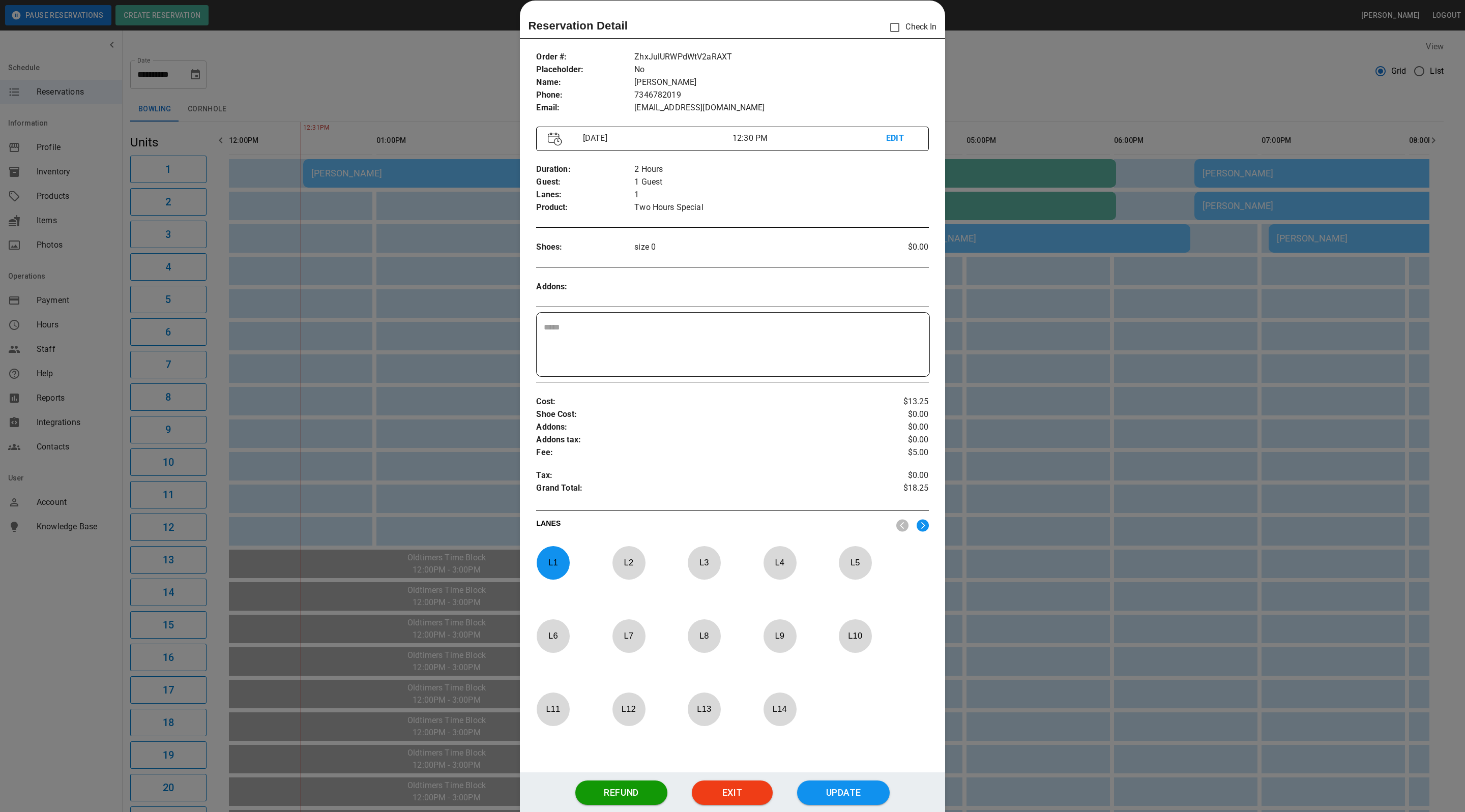
click at [872, 29] on div "Reservation Detail Check In" at bounding box center [732, 28] width 408 height 22
click at [1031, 71] on div at bounding box center [732, 406] width 1465 height 812
